Goal: Information Seeking & Learning: Find specific fact

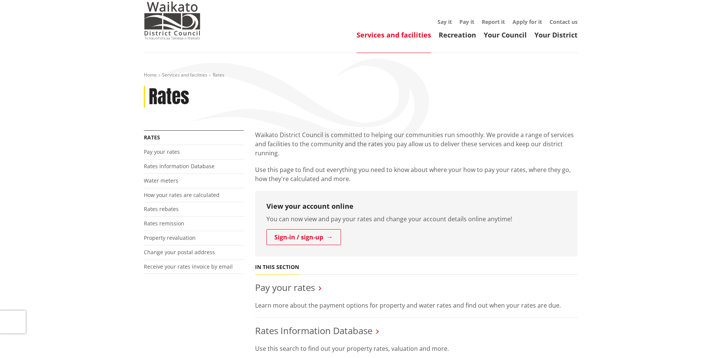
scroll to position [114, 0]
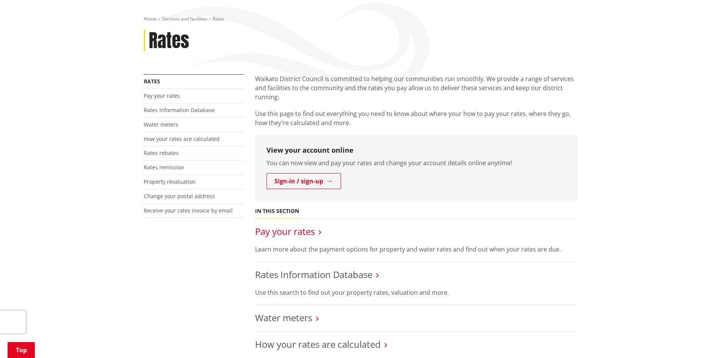
click at [304, 225] on link "Pay your rates" at bounding box center [285, 231] width 60 height 12
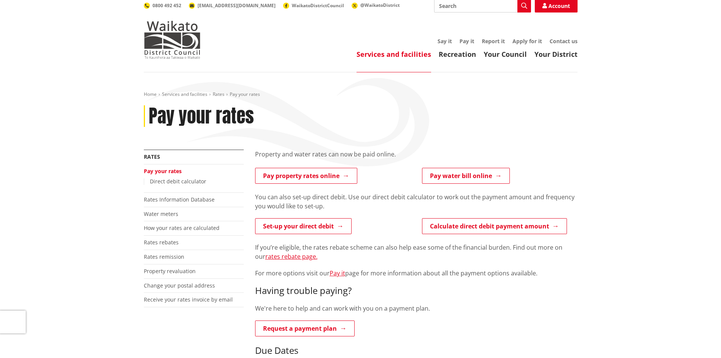
scroll to position [38, 0]
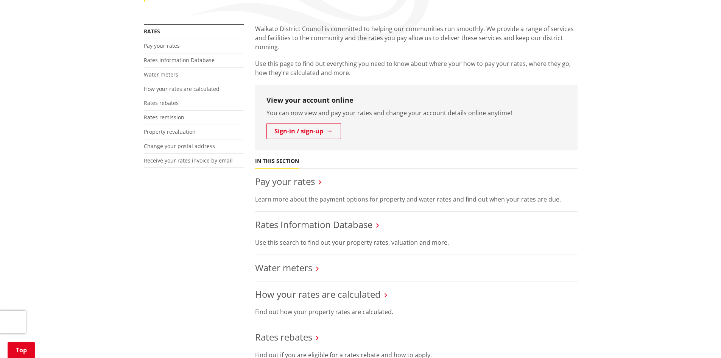
scroll to position [189, 0]
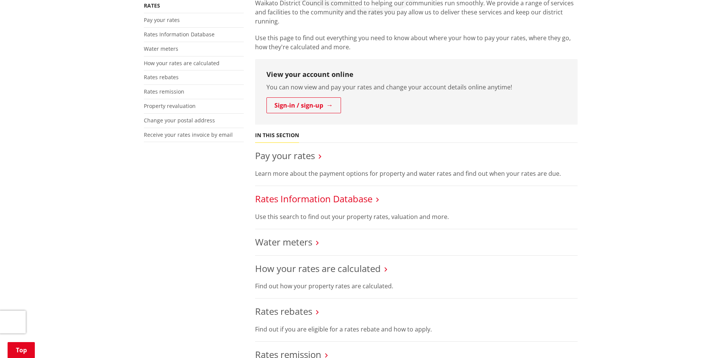
click at [332, 192] on link "Rates Information Database" at bounding box center [313, 198] width 117 height 12
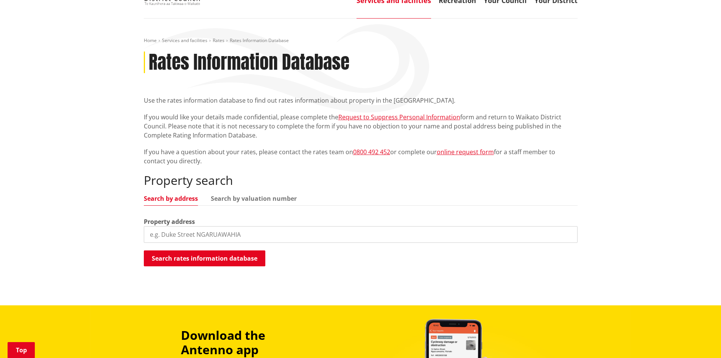
scroll to position [114, 0]
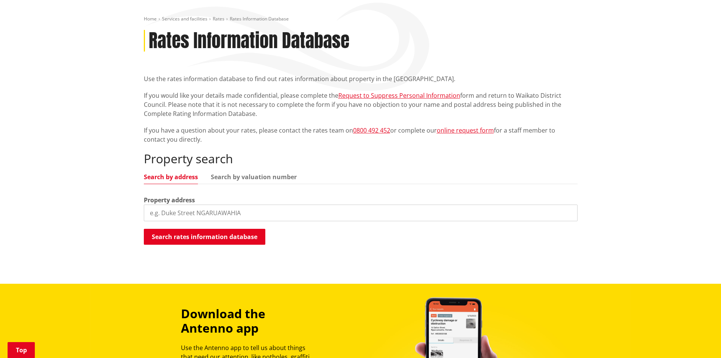
click at [221, 205] on input "search" at bounding box center [361, 213] width 434 height 17
type input "102 Bollard"
click at [192, 229] on button "Search rates information database" at bounding box center [205, 237] width 122 height 16
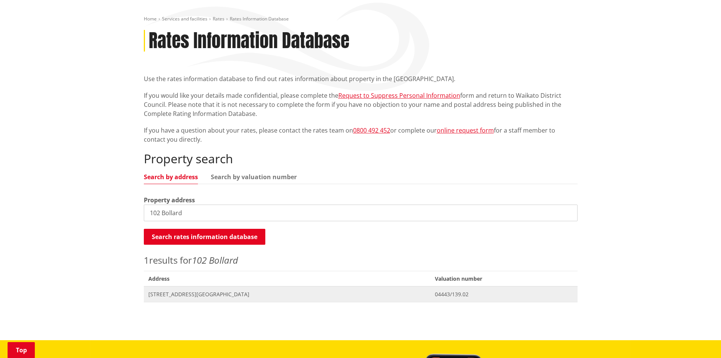
click at [219, 290] on span "102 Bollard Road TAMAHERE" at bounding box center [287, 294] width 278 height 8
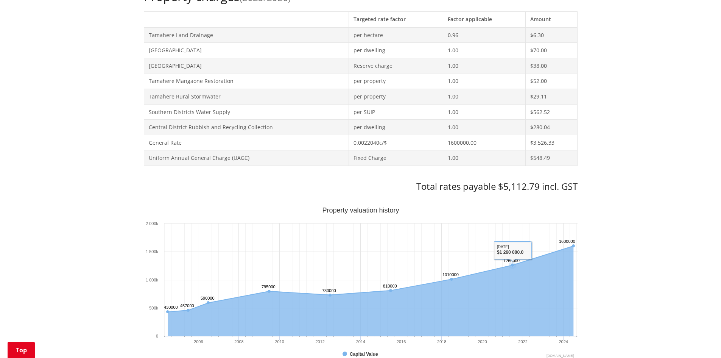
scroll to position [379, 0]
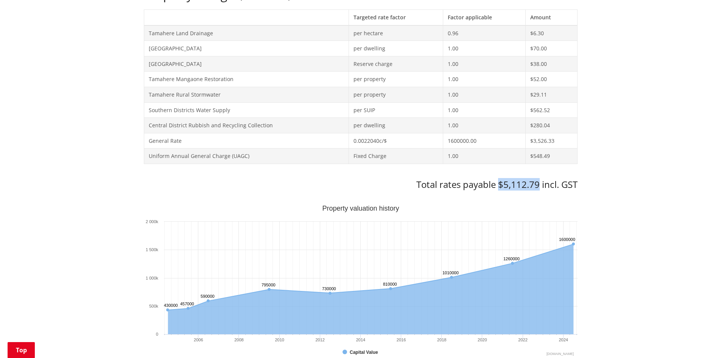
drag, startPoint x: 500, startPoint y: 172, endPoint x: 539, endPoint y: 172, distance: 39.0
click at [539, 179] on h3 "Total rates payable $5,112.79 incl. GST" at bounding box center [361, 184] width 434 height 11
copy h3 "$5,112.79"
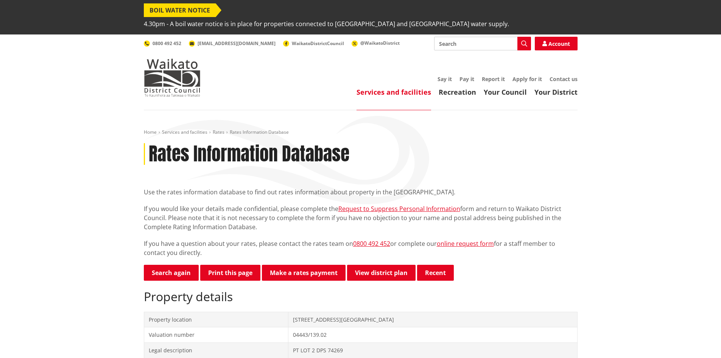
scroll to position [0, 0]
